Goal: Navigation & Orientation: Find specific page/section

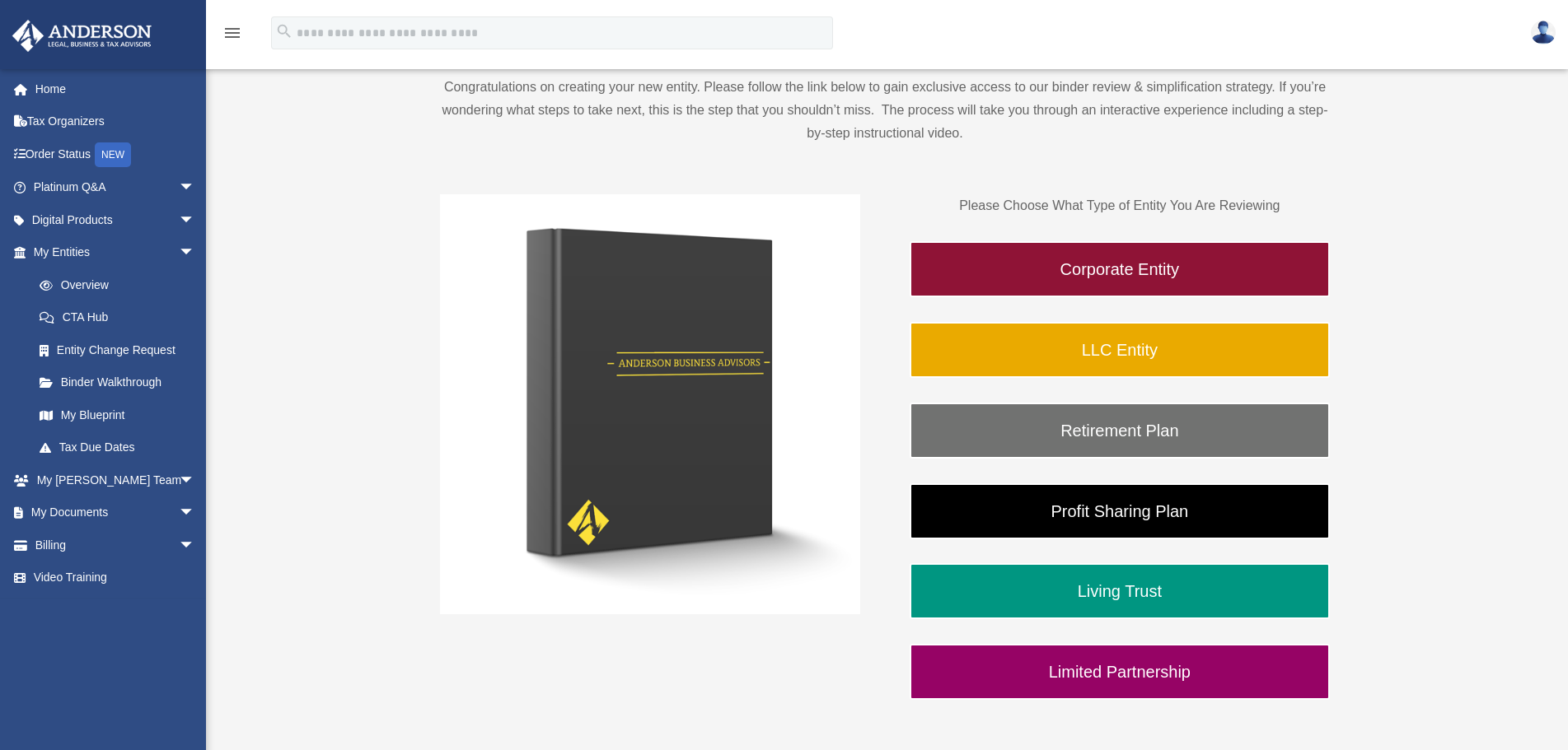
scroll to position [188, 0]
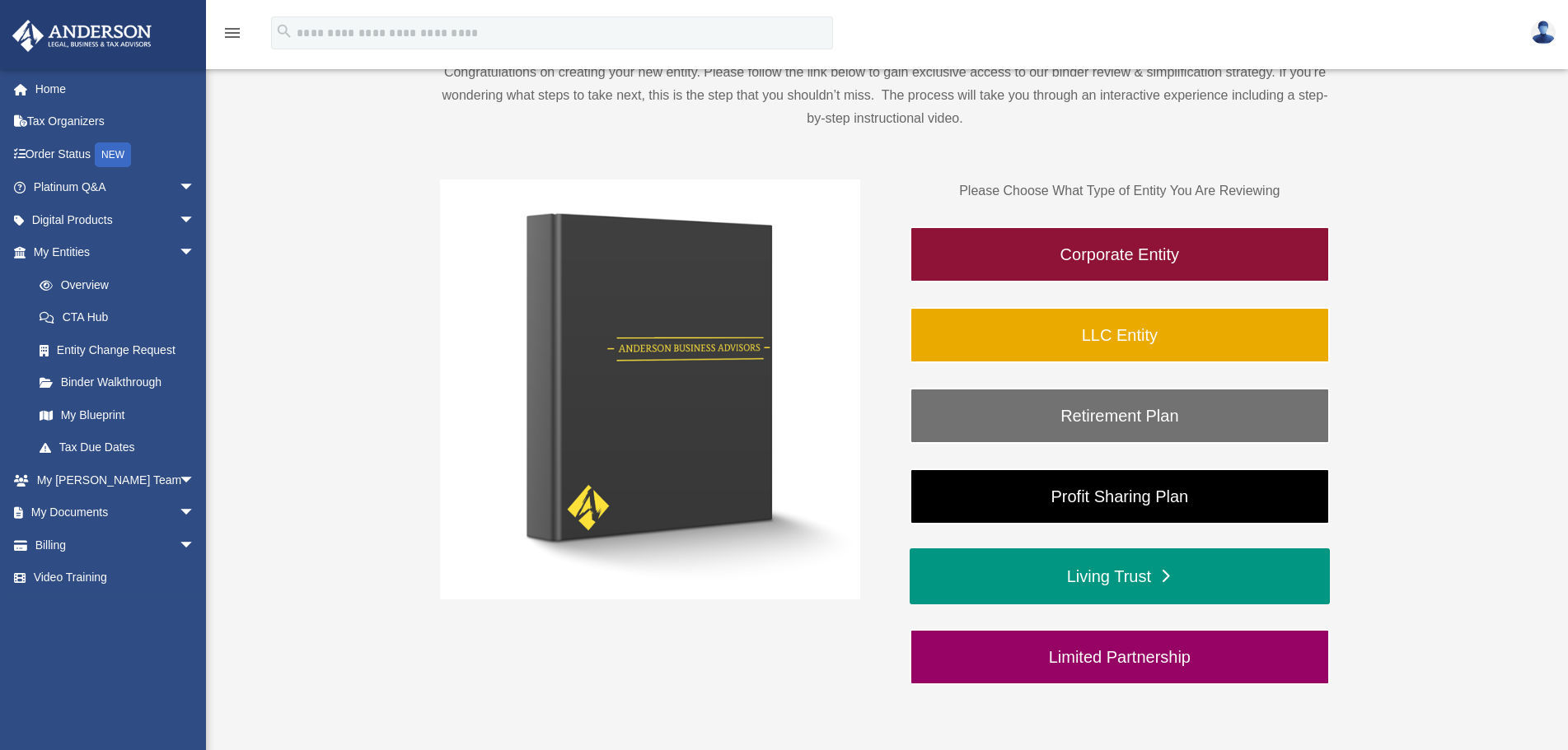
click at [1122, 570] on link "Living Trust" at bounding box center [1120, 577] width 420 height 56
